Goal: Information Seeking & Learning: Learn about a topic

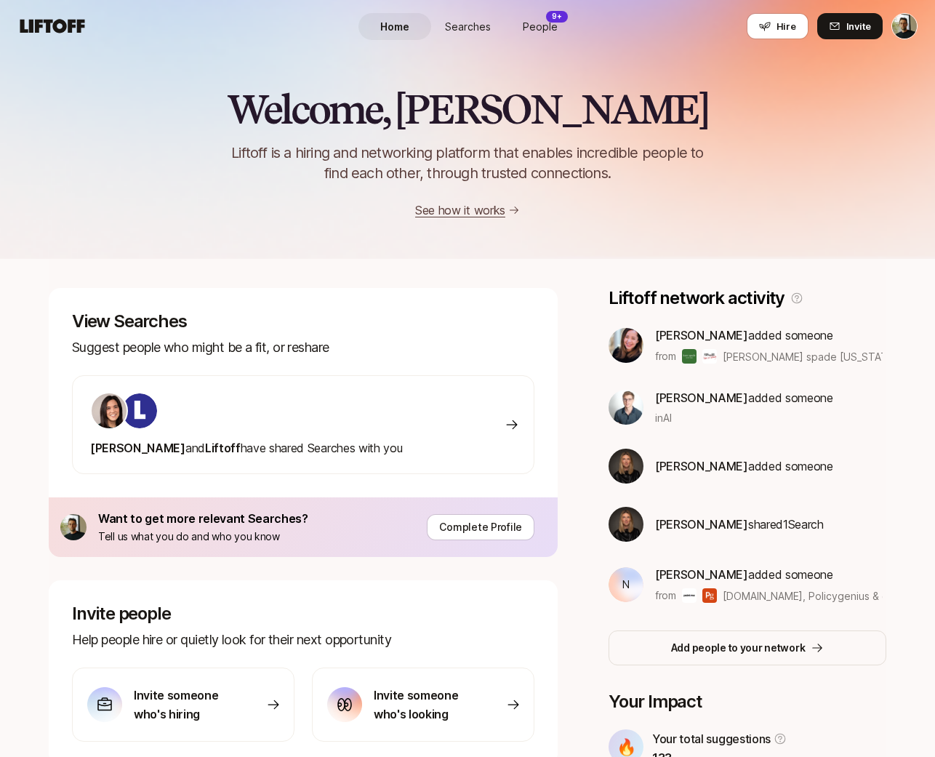
click at [474, 23] on span "Searches" at bounding box center [468, 26] width 46 height 15
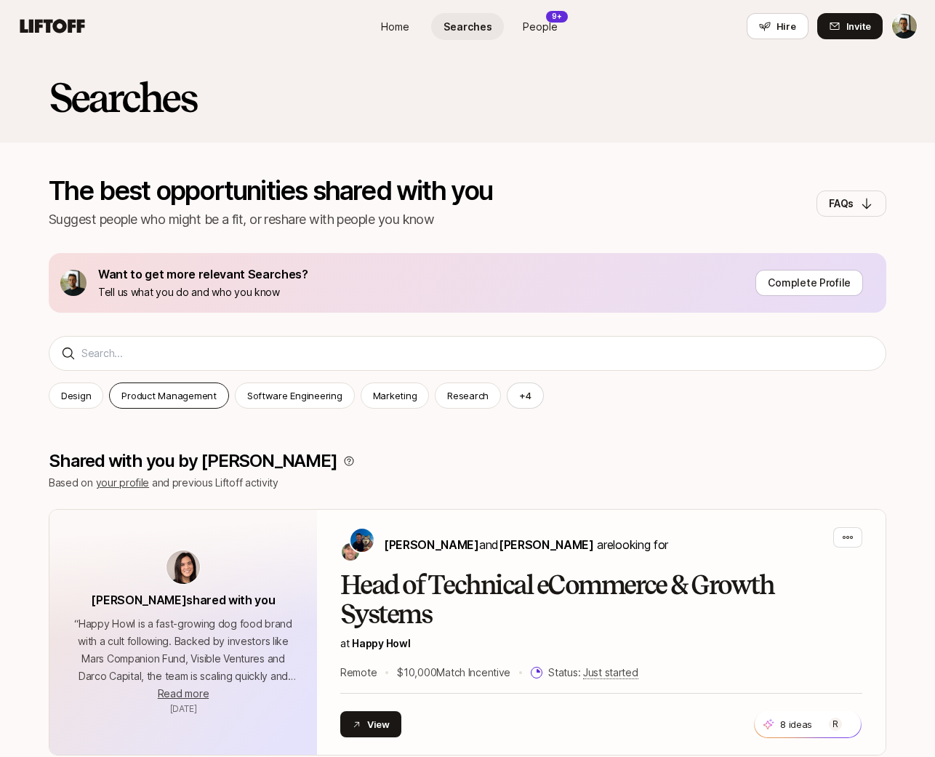
click at [217, 401] on div "Product Management" at bounding box center [168, 395] width 119 height 26
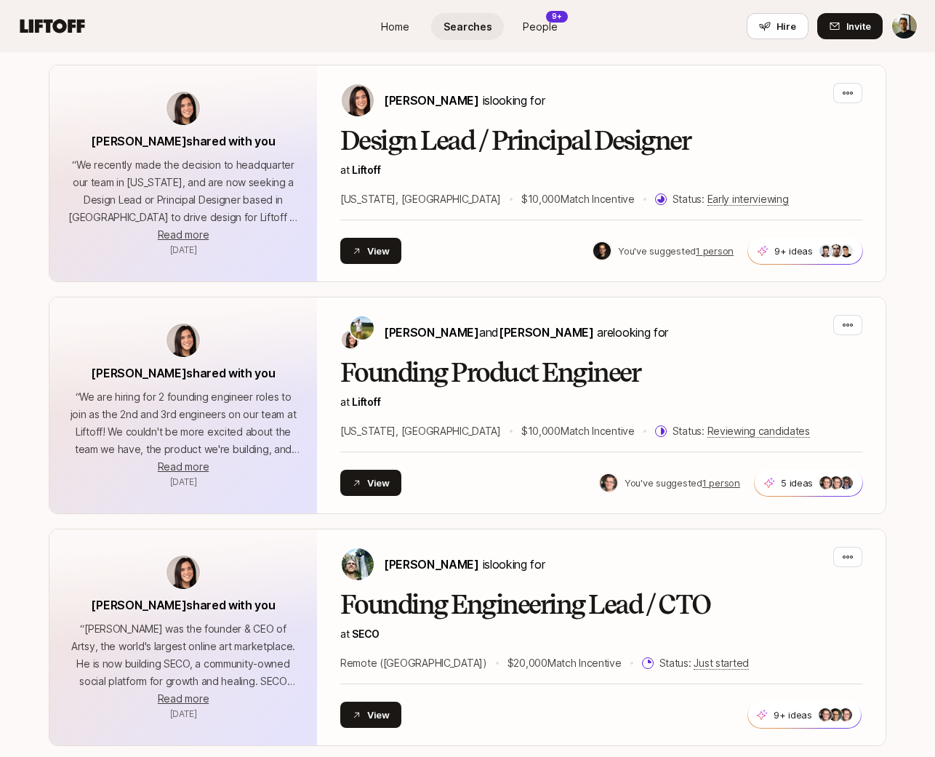
scroll to position [1869, 0]
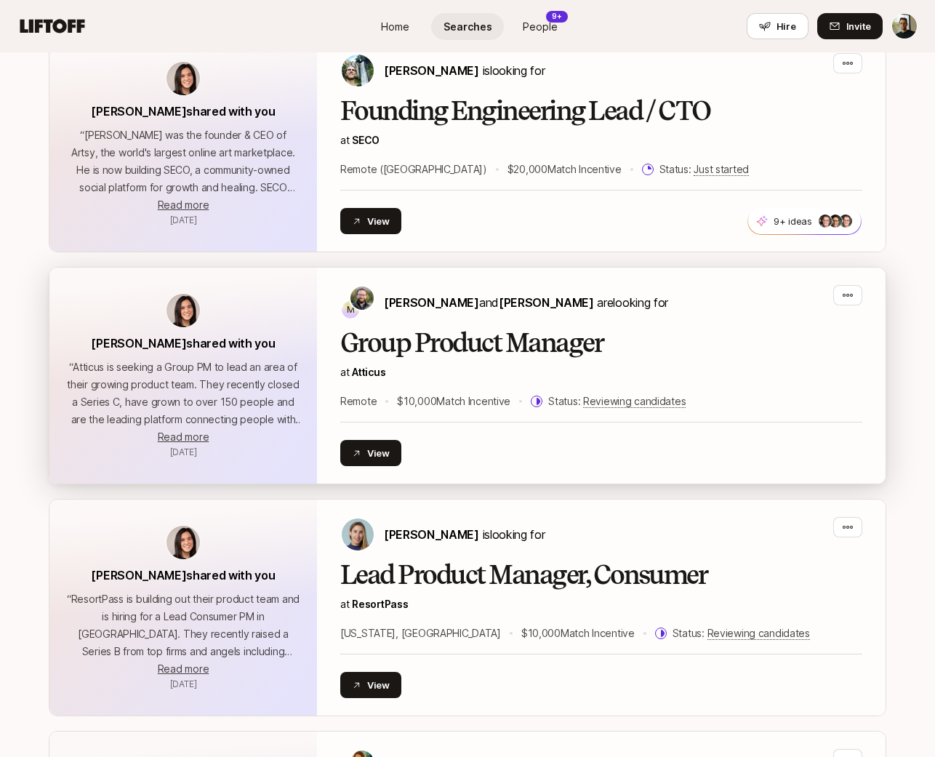
click at [436, 329] on h2 "Group Product Manager" at bounding box center [601, 343] width 522 height 29
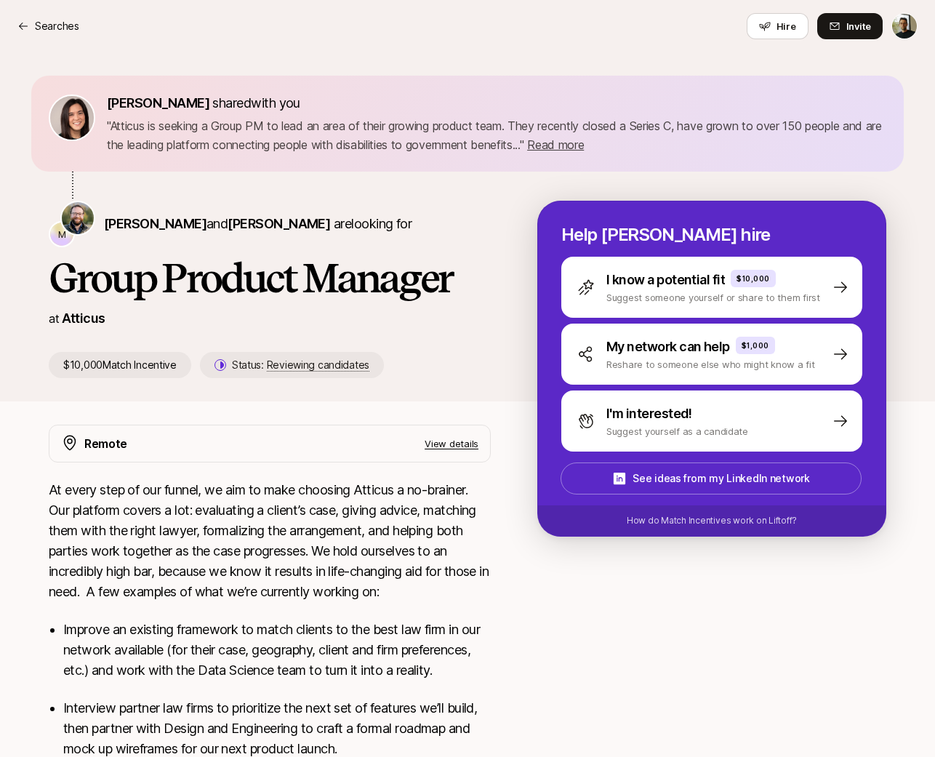
scroll to position [1869, 0]
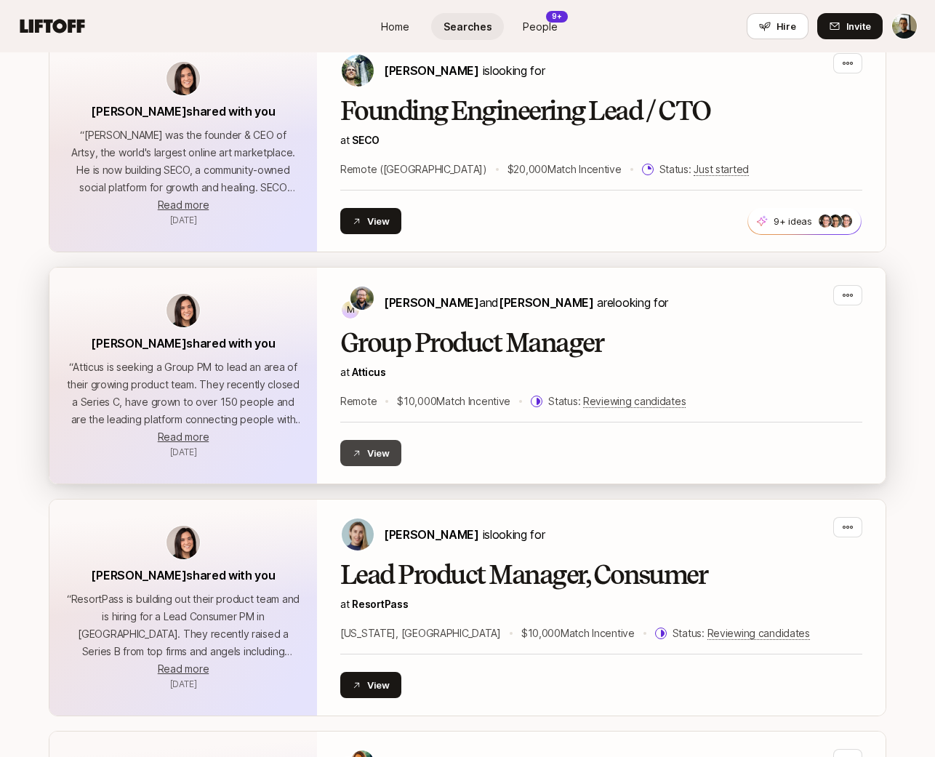
click at [387, 440] on button "View" at bounding box center [370, 453] width 61 height 26
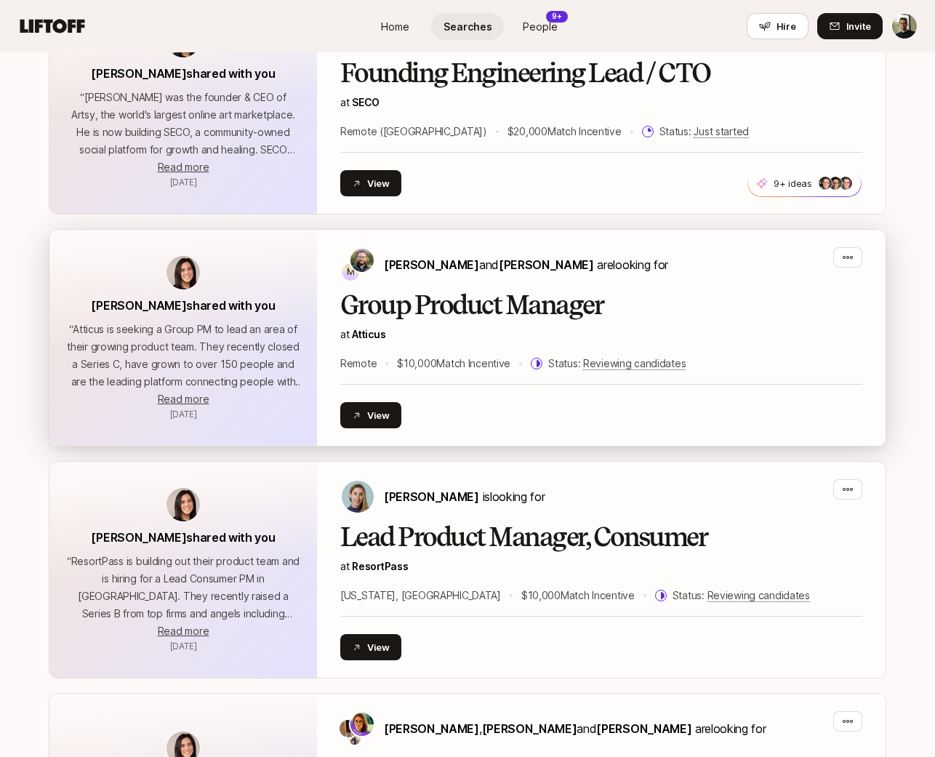
scroll to position [1920, 0]
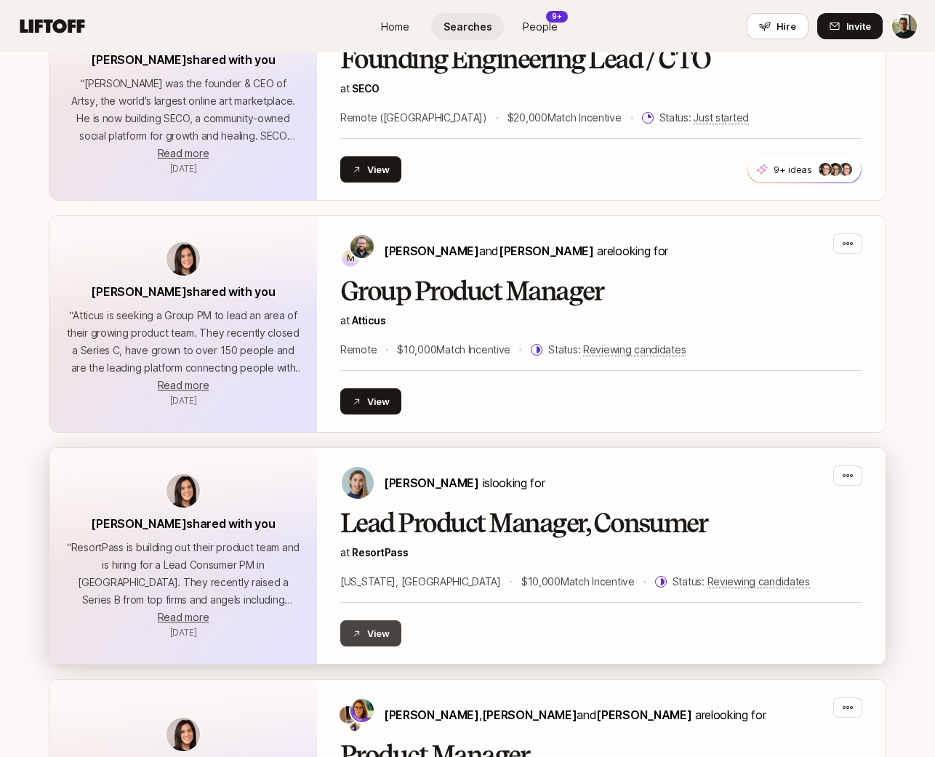
click at [385, 620] on button "View" at bounding box center [370, 633] width 61 height 26
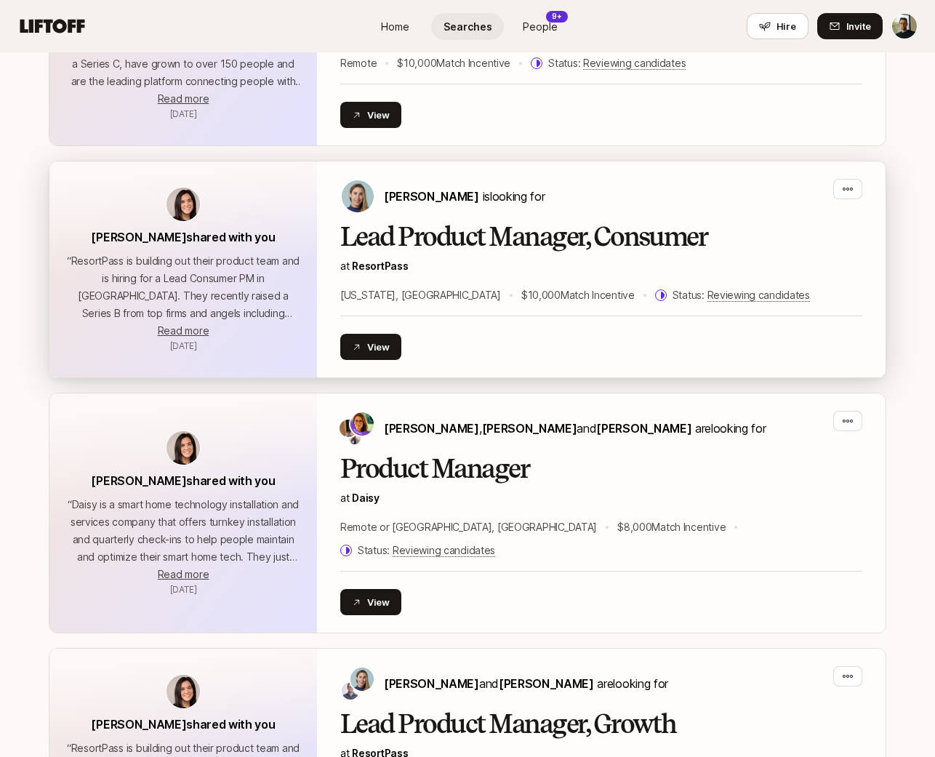
scroll to position [2216, 0]
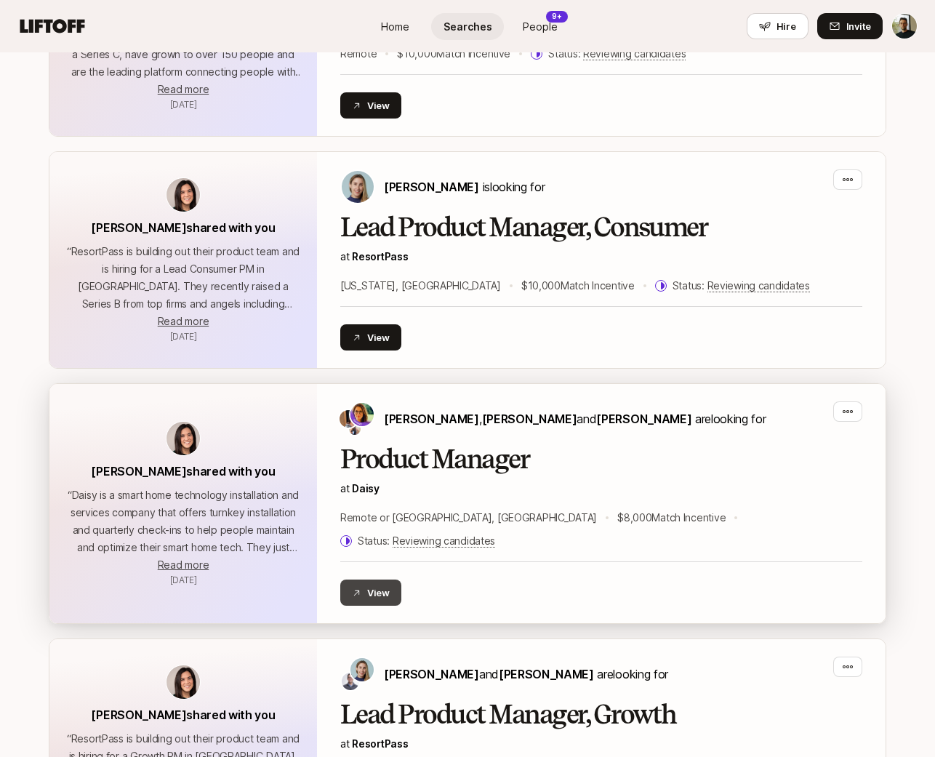
click at [383, 580] on button "View" at bounding box center [370, 593] width 61 height 26
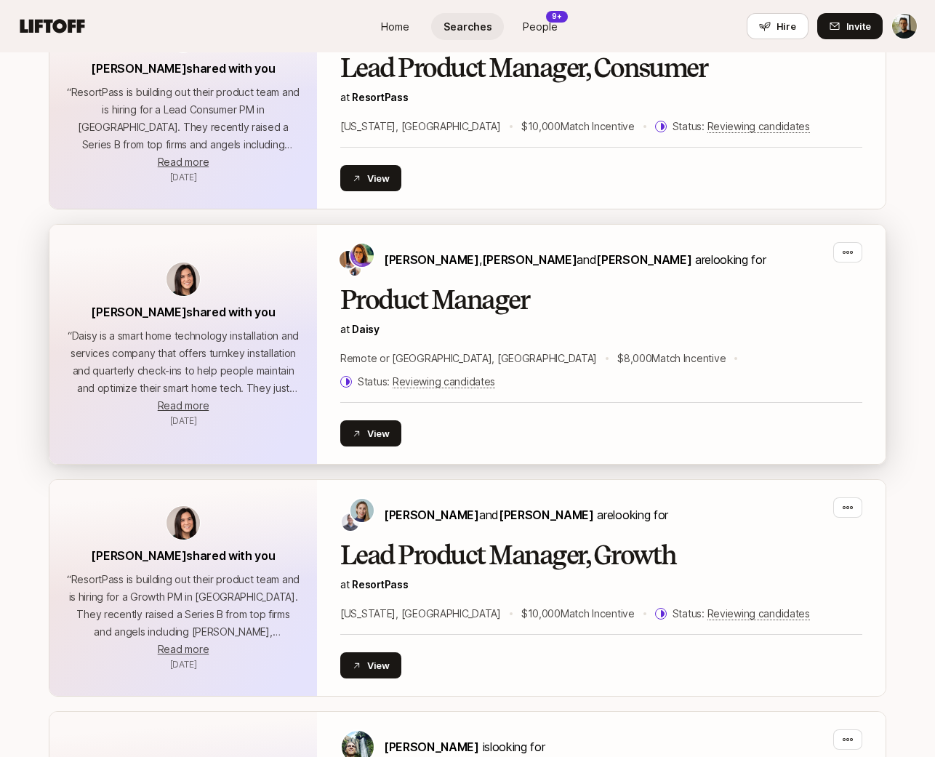
scroll to position [2537, 0]
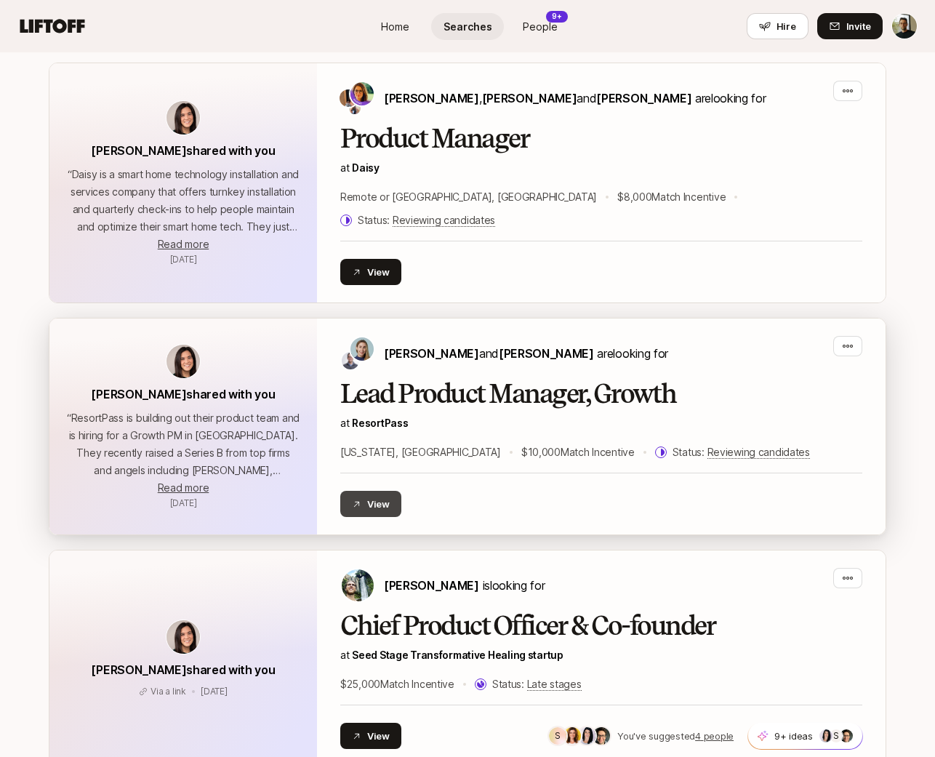
click at [383, 491] on button "View" at bounding box center [370, 504] width 61 height 26
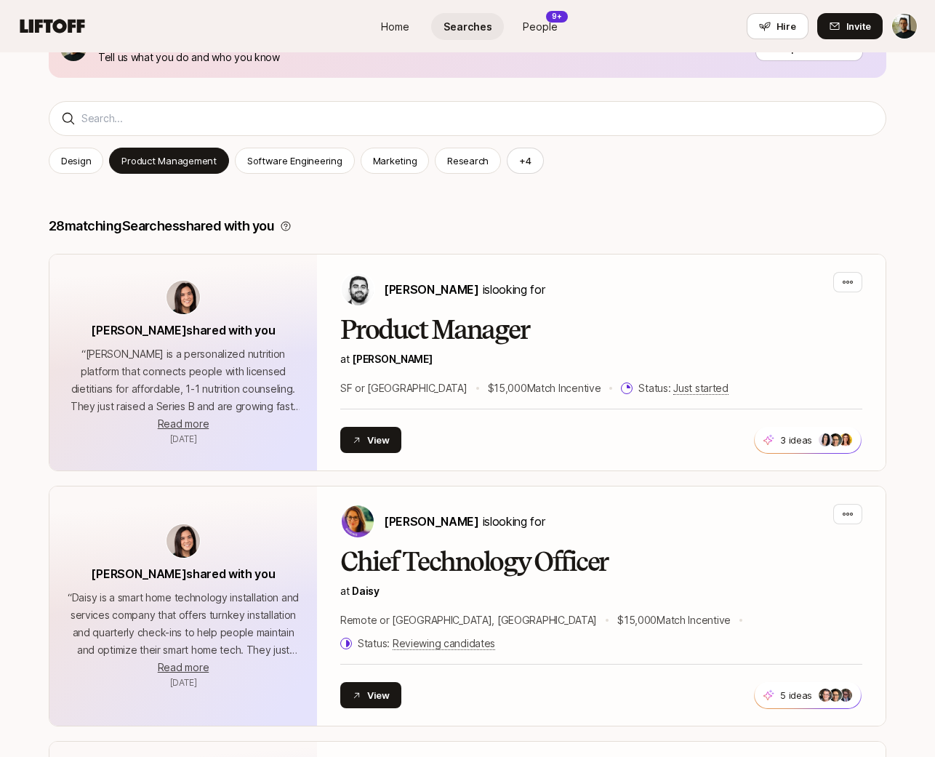
scroll to position [0, 0]
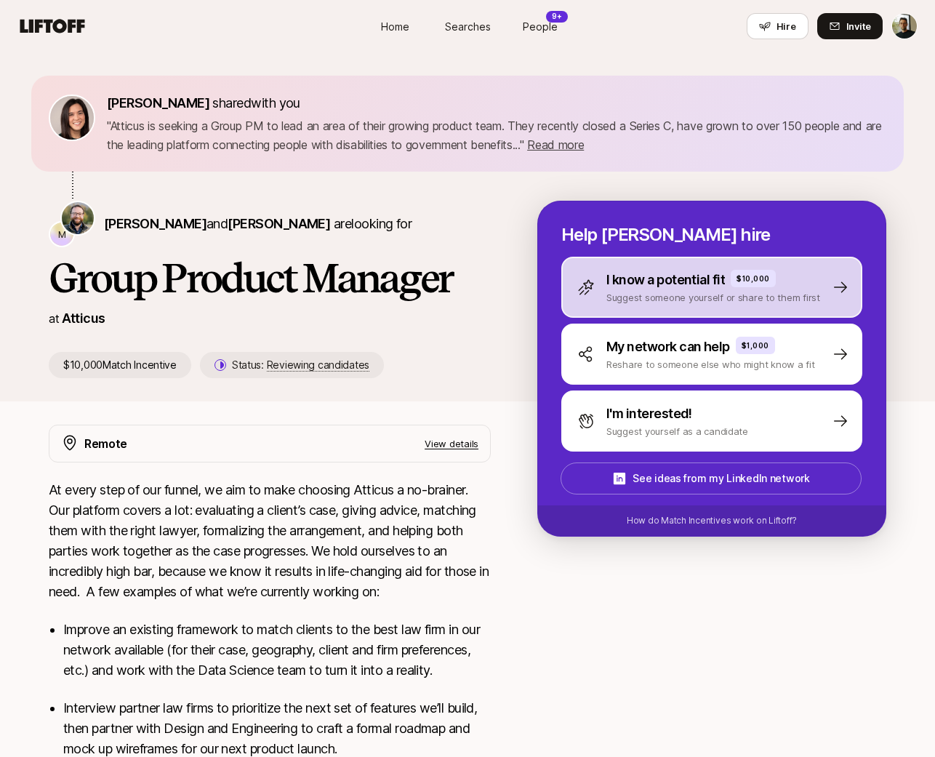
click at [674, 297] on p "Suggest someone yourself or share to them first" at bounding box center [713, 297] width 214 height 15
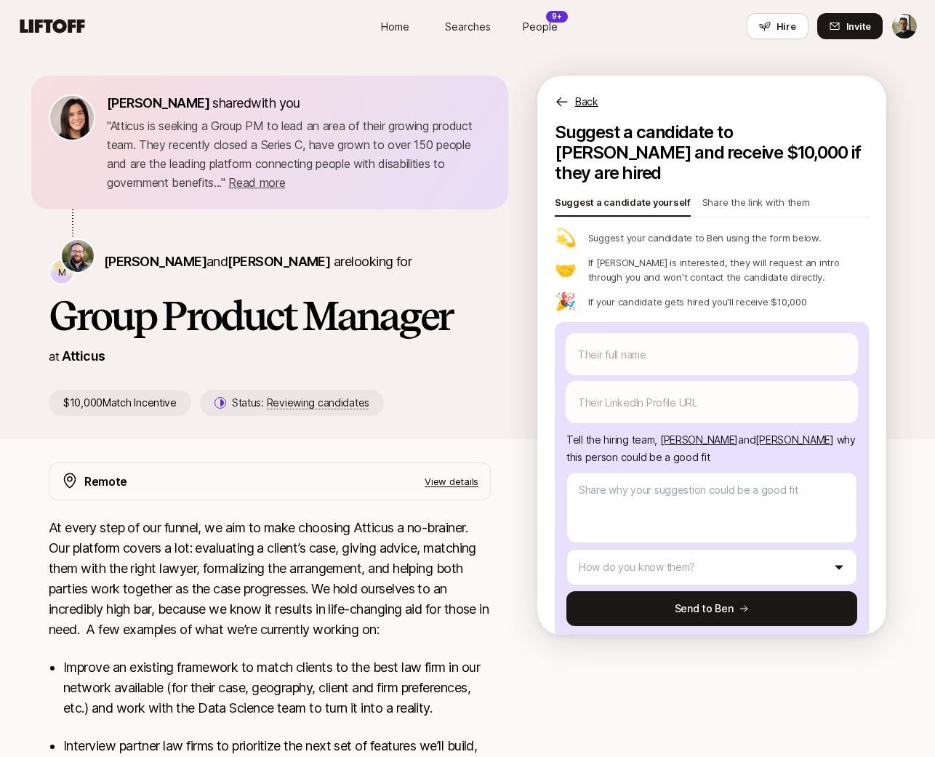
click at [709, 195] on p "Share the link with them" at bounding box center [756, 205] width 108 height 20
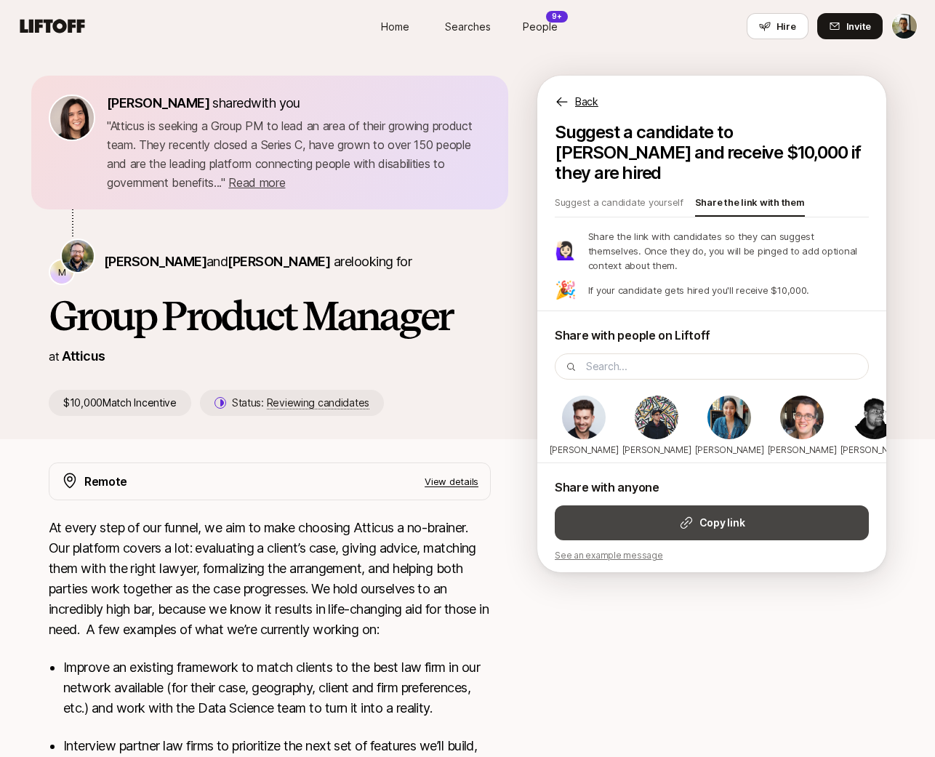
click at [701, 524] on strong "Copy link" at bounding box center [721, 522] width 45 height 17
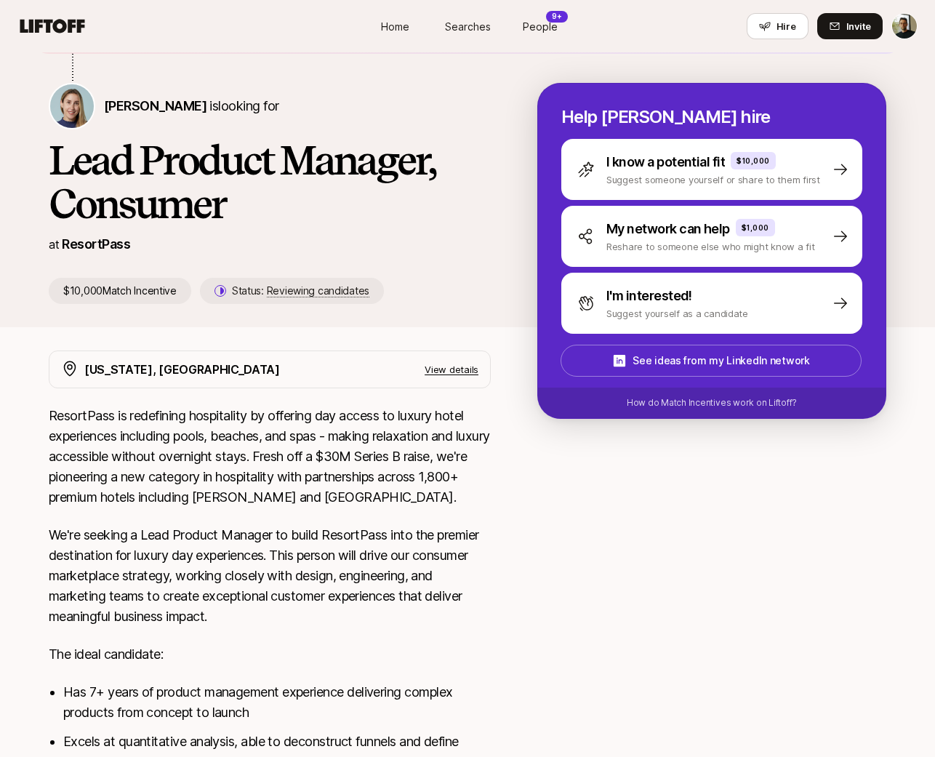
scroll to position [364, 0]
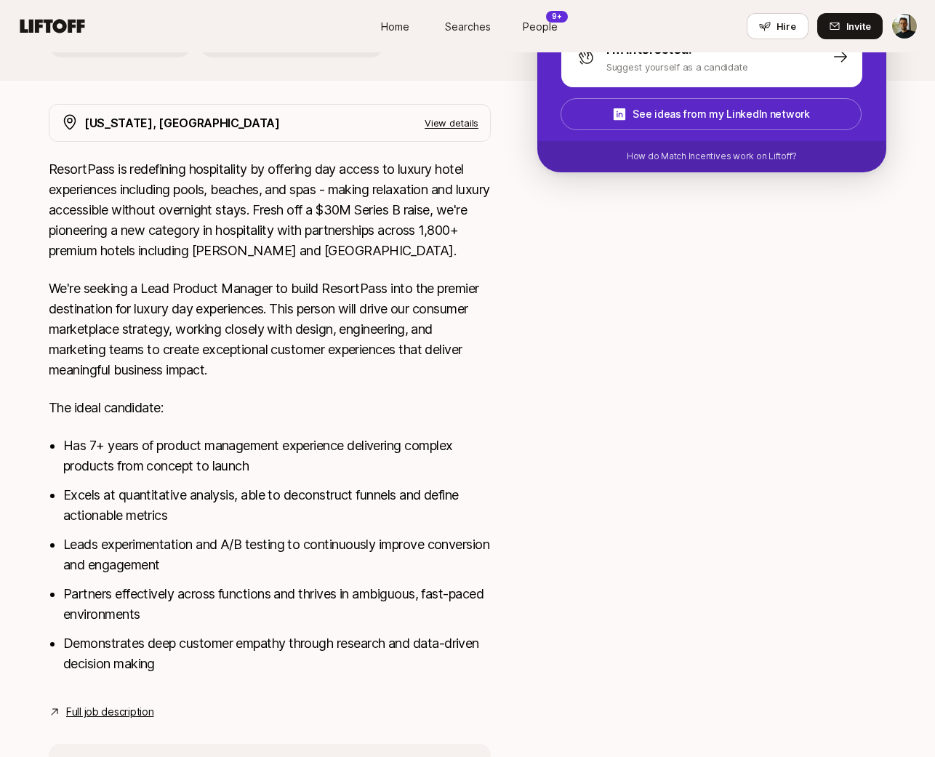
click at [101, 713] on link "Full job description" at bounding box center [109, 711] width 87 height 17
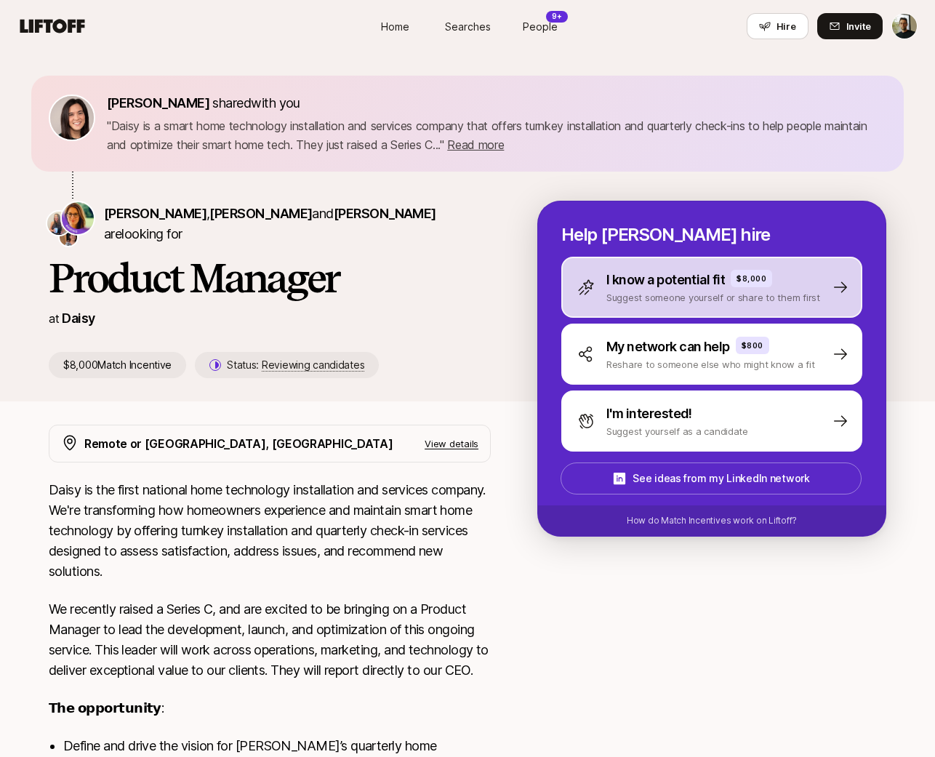
click at [633, 296] on p "Suggest someone yourself or share to them first" at bounding box center [713, 297] width 214 height 15
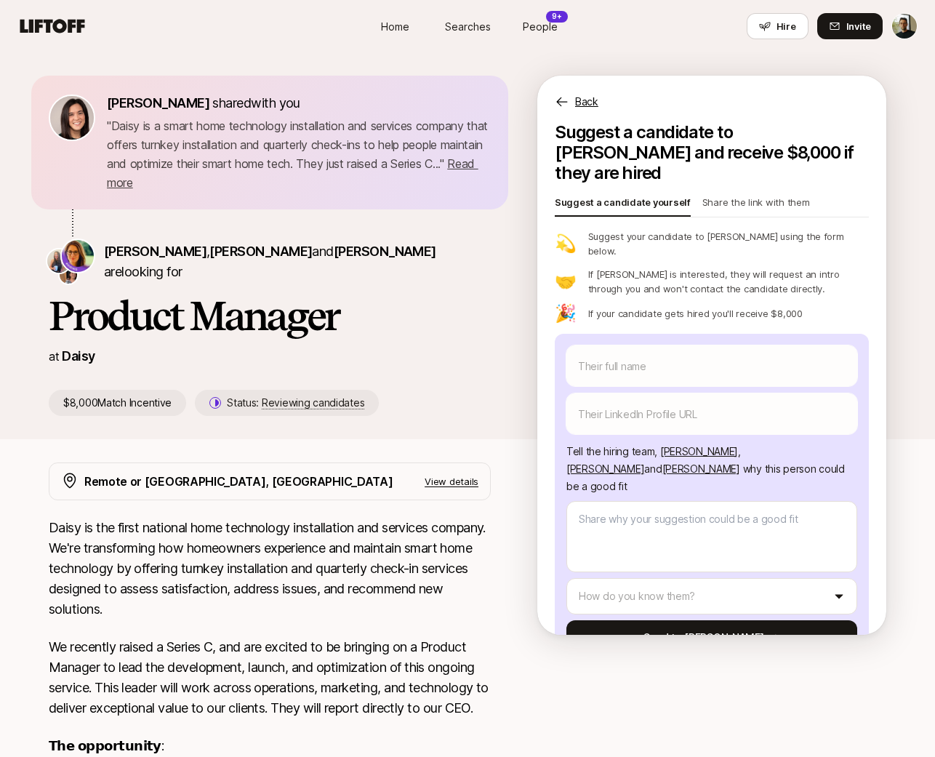
click at [735, 195] on p "Share the link with them" at bounding box center [756, 205] width 108 height 20
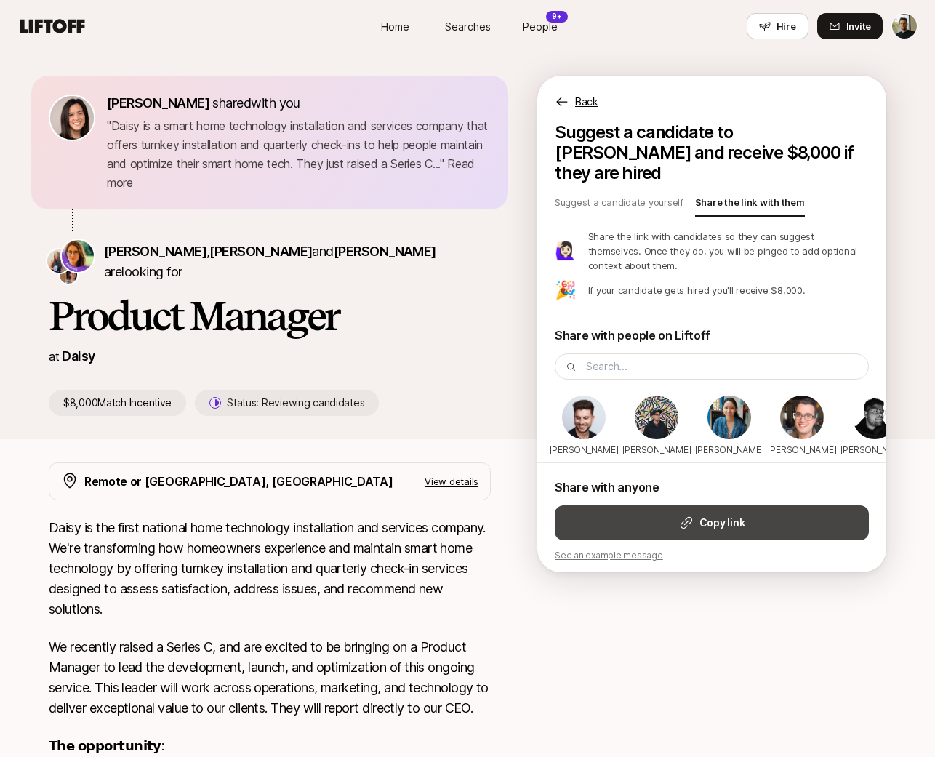
click at [704, 514] on strong "Copy link" at bounding box center [721, 522] width 45 height 17
